Goal: Register for event/course

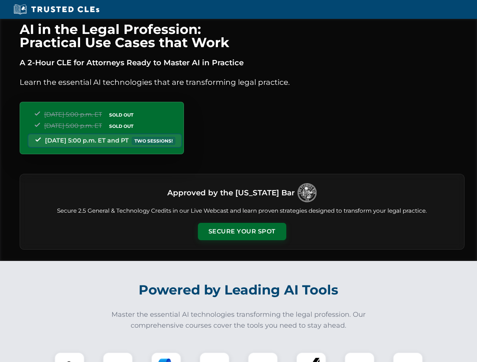
click at [242, 232] on button "Secure Your Spot" at bounding box center [242, 231] width 88 height 17
click at [69, 357] on img at bounding box center [69, 368] width 22 height 22
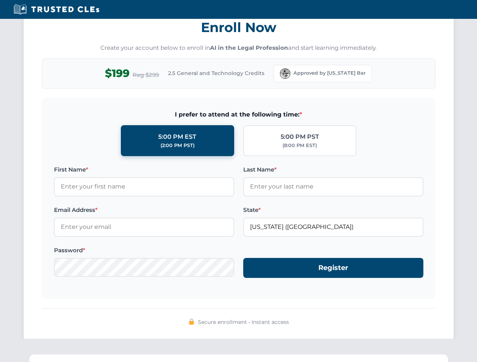
scroll to position [741, 0]
